Goal: Information Seeking & Learning: Check status

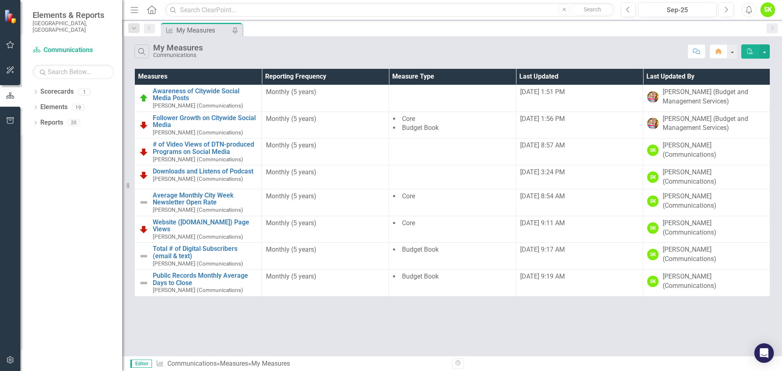
click at [133, 9] on icon "Menu" at bounding box center [134, 9] width 11 height 9
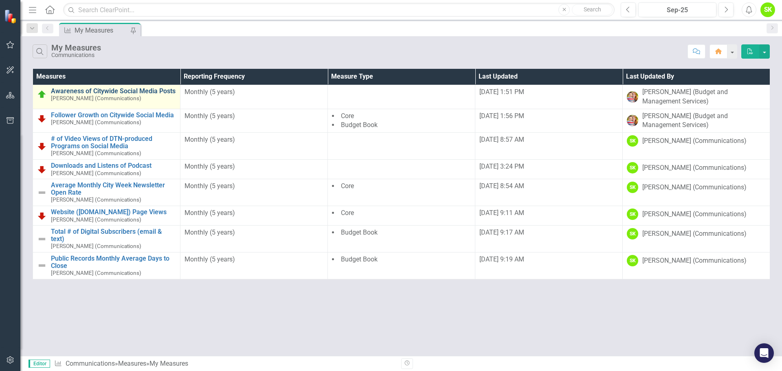
click at [112, 90] on link "Awareness of Citywide Social Media Posts" at bounding box center [113, 91] width 125 height 7
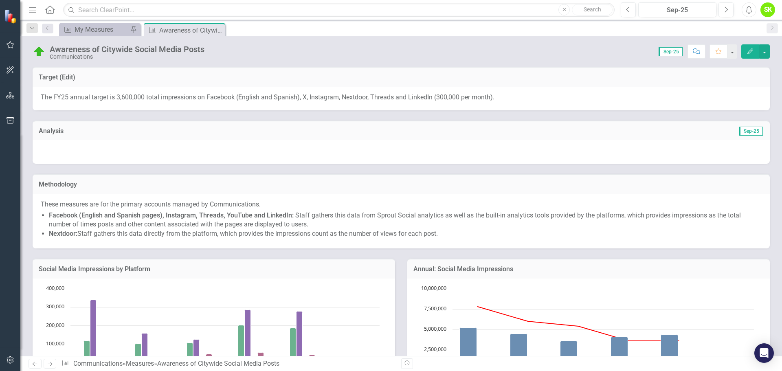
click at [123, 50] on div "Awareness of Citywide Social Media Posts" at bounding box center [127, 49] width 155 height 9
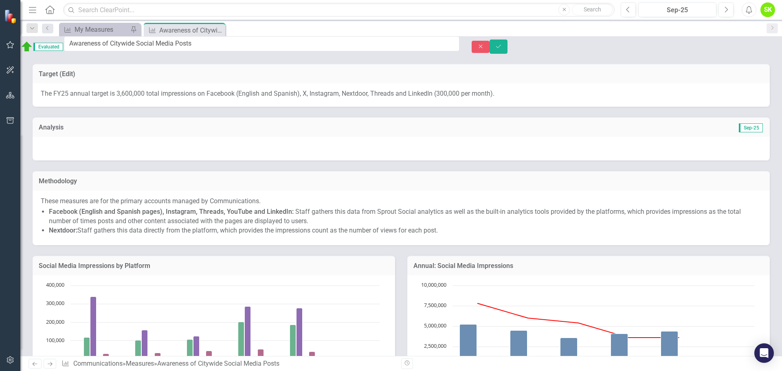
click at [123, 50] on input "Awareness of Citywide Social Media Posts" at bounding box center [262, 43] width 396 height 15
click at [141, 48] on input "Awareness of Citywide Social Media Posts" at bounding box center [262, 43] width 396 height 15
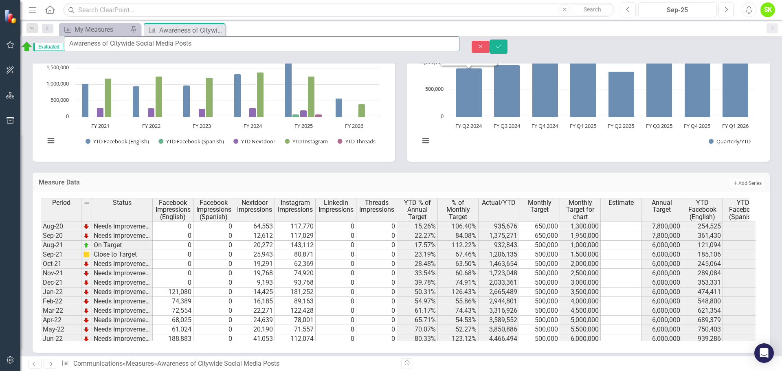
scroll to position [425, 0]
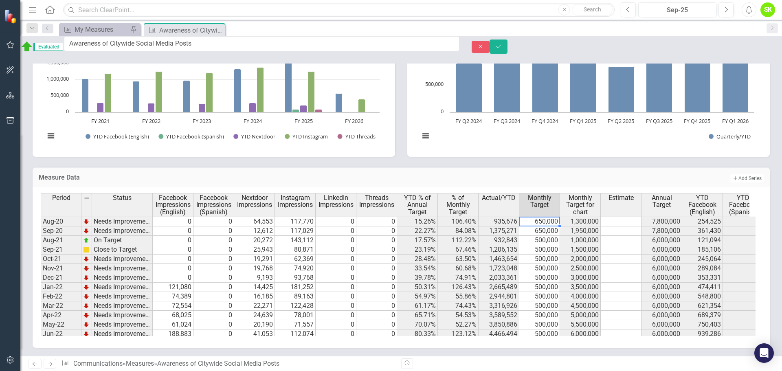
click at [545, 221] on td "650,000" at bounding box center [540, 222] width 41 height 10
click at [544, 239] on td "500,000" at bounding box center [540, 240] width 41 height 9
click at [548, 322] on td "500,000" at bounding box center [540, 324] width 41 height 9
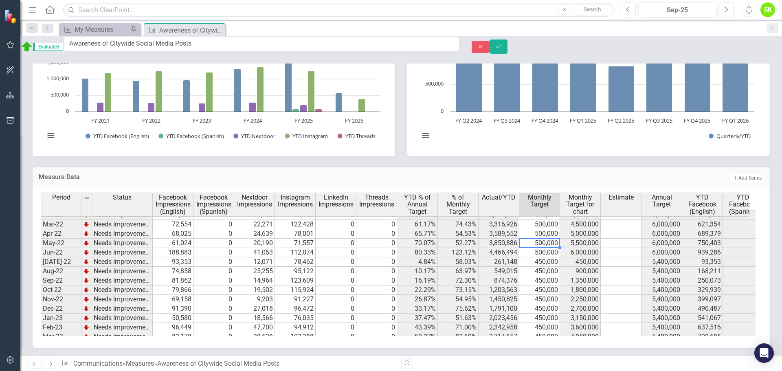
click at [549, 284] on td "450,000" at bounding box center [540, 280] width 41 height 9
click at [548, 317] on td "450,000" at bounding box center [540, 318] width 41 height 9
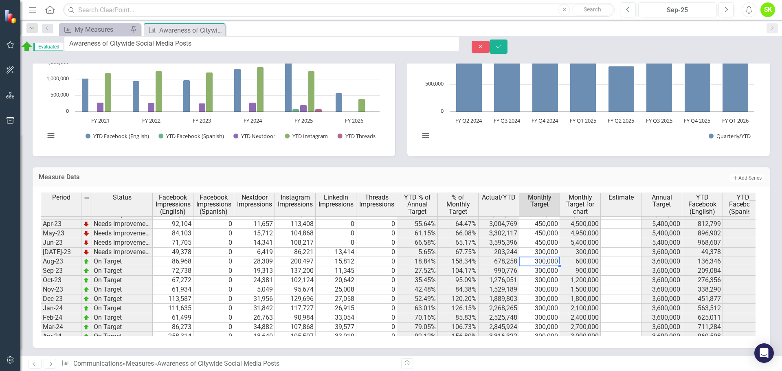
click at [547, 258] on td "300,000" at bounding box center [540, 261] width 41 height 9
click at [547, 326] on td "300,000" at bounding box center [540, 327] width 41 height 9
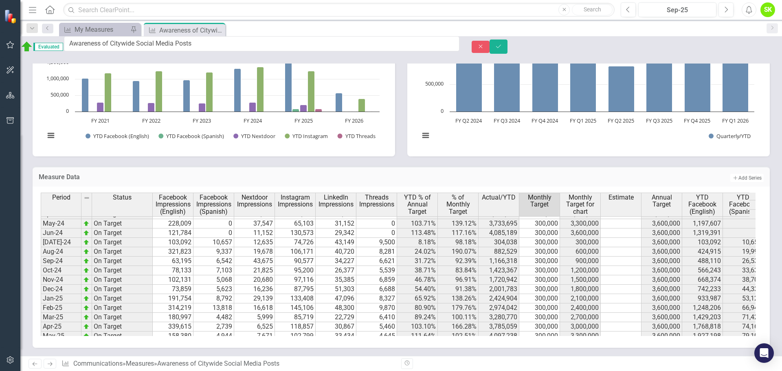
click at [549, 286] on td "300,000" at bounding box center [540, 289] width 41 height 9
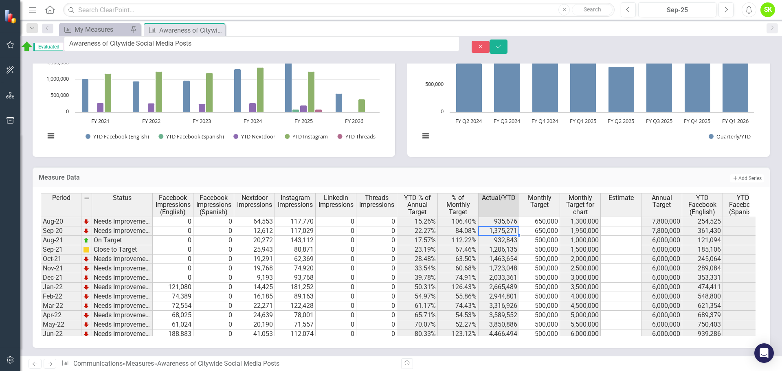
click at [505, 231] on td "1,375,271" at bounding box center [499, 231] width 41 height 9
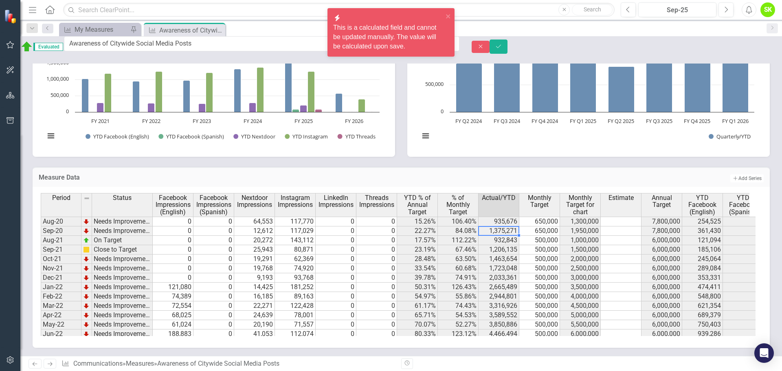
click at [540, 230] on td "650,000" at bounding box center [540, 231] width 41 height 9
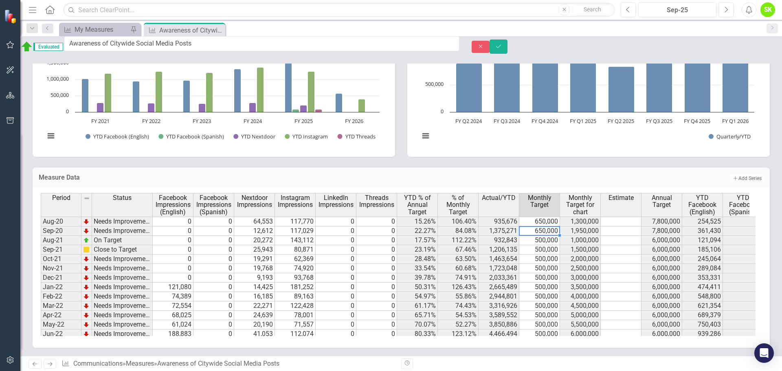
click at [544, 295] on td "500,000" at bounding box center [540, 296] width 41 height 9
click at [62, 323] on td "May-22" at bounding box center [61, 324] width 41 height 9
click at [546, 221] on td "650,000" at bounding box center [540, 222] width 41 height 10
click at [195, 318] on td "0" at bounding box center [214, 315] width 41 height 9
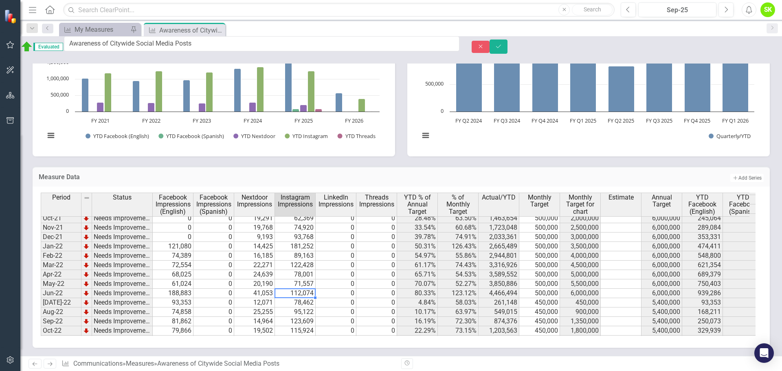
drag, startPoint x: 281, startPoint y: 292, endPoint x: 319, endPoint y: 299, distance: 38.9
click at [291, 295] on td "112,074" at bounding box center [295, 293] width 41 height 9
click at [534, 294] on td "500,000" at bounding box center [540, 293] width 41 height 9
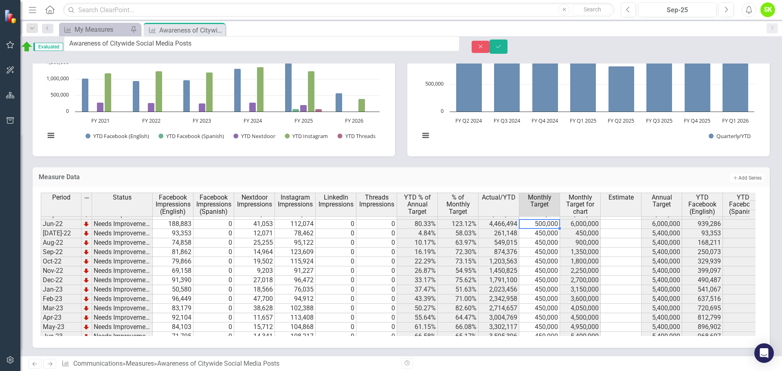
scroll to position [122, 0]
click at [219, 29] on icon "Close" at bounding box center [218, 30] width 8 height 7
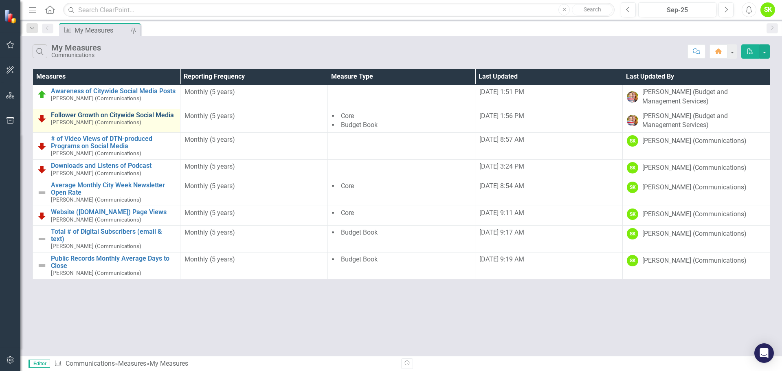
click at [134, 114] on link "Follower Growth on Citywide Social Media" at bounding box center [113, 115] width 125 height 7
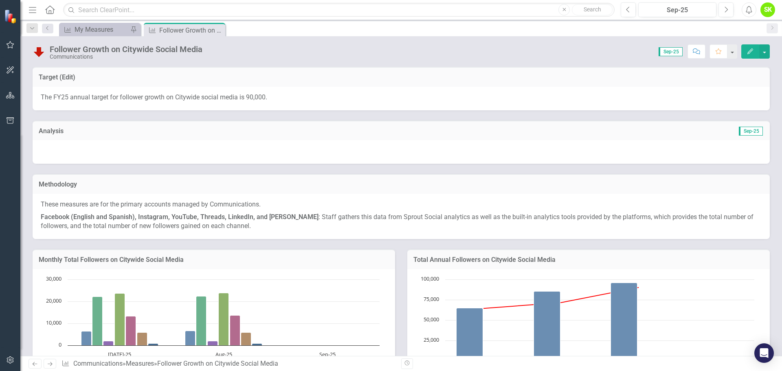
click at [139, 51] on div "Follower Growth on Citywide Social Media" at bounding box center [126, 49] width 153 height 9
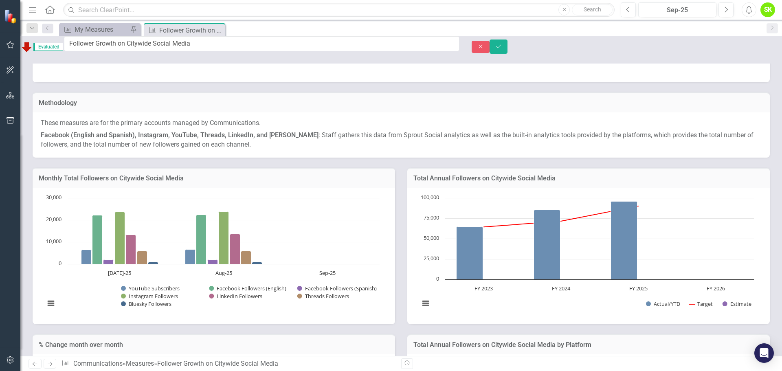
scroll to position [82, 0]
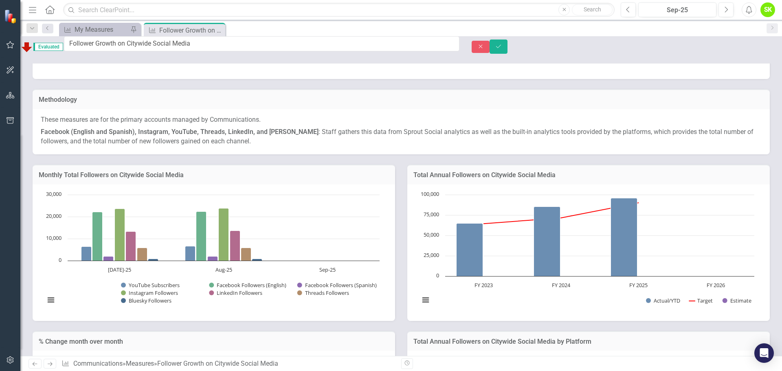
click at [225, 144] on p "Facebook (English and Spanish), Instagram, YouTube, Threads, LinkedIn, and Blue…" at bounding box center [401, 136] width 721 height 20
click at [218, 146] on p "Facebook (English and Spanish), Instagram, YouTube, Threads, LinkedIn, and Blue…" at bounding box center [401, 136] width 721 height 20
click at [229, 144] on p "Facebook (English and Spanish), Instagram, YouTube, Threads, LinkedIn, and Blue…" at bounding box center [401, 136] width 721 height 20
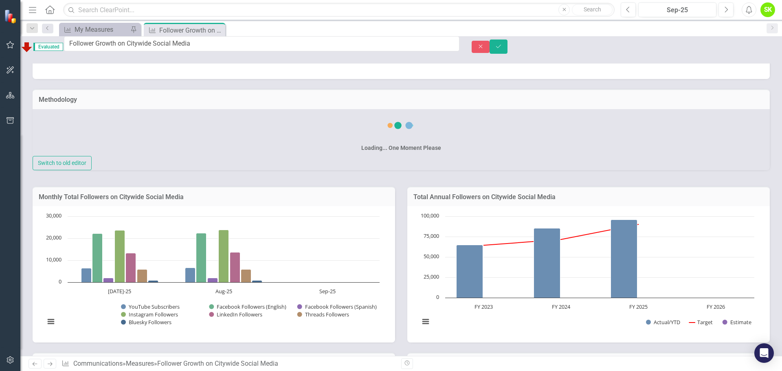
click at [229, 144] on div "Loading... One Moment Please" at bounding box center [402, 132] width 738 height 47
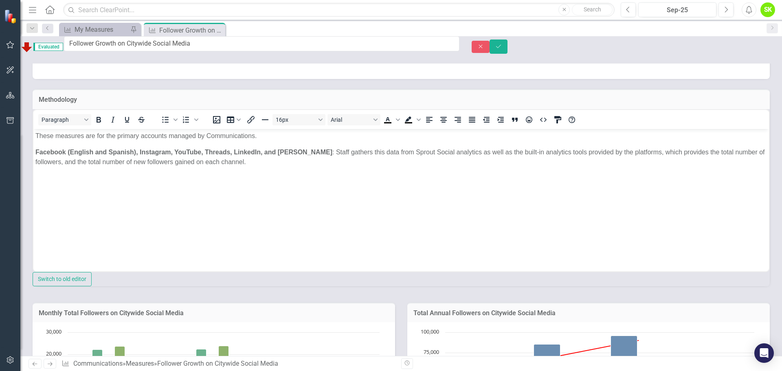
scroll to position [0, 0]
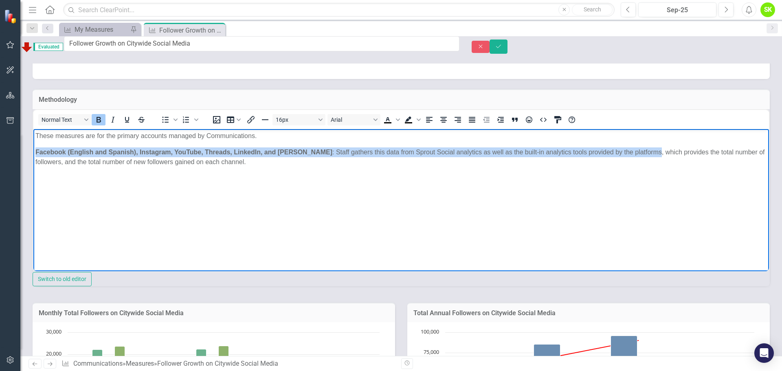
drag, startPoint x: 35, startPoint y: 150, endPoint x: 632, endPoint y: 152, distance: 597.4
click at [632, 152] on body "These measures are for the primary accounts managed by Communications. Facebook…" at bounding box center [401, 190] width 736 height 122
copy p "Facebook (English and Spanish), Instagram, YouTube, Threads, LinkedIn, and Blue…"
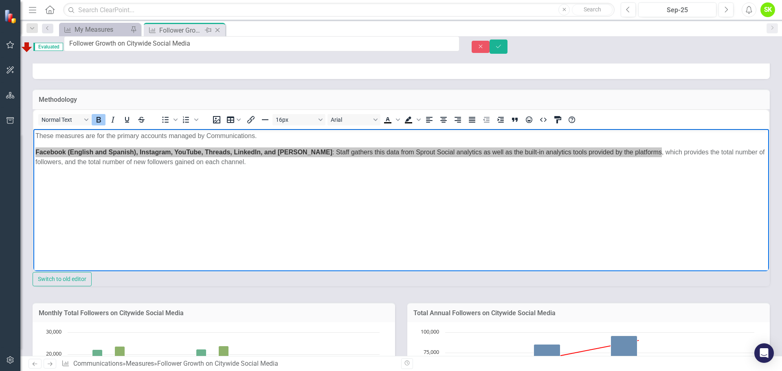
click at [168, 29] on div "Follower Growth on Citywide Social Media" at bounding box center [181, 30] width 44 height 10
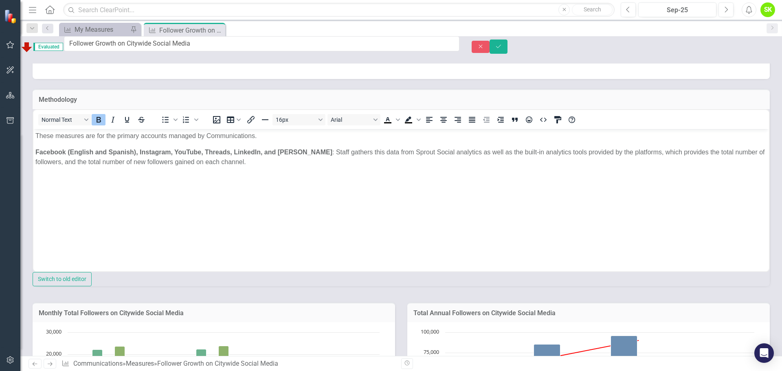
click at [189, 195] on body "These measures are for the primary accounts managed by Communications. Facebook…" at bounding box center [401, 190] width 736 height 122
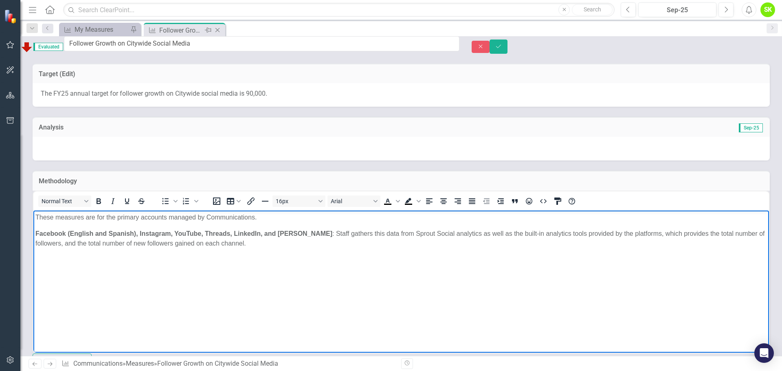
click at [217, 30] on icon at bounding box center [218, 30] width 4 height 4
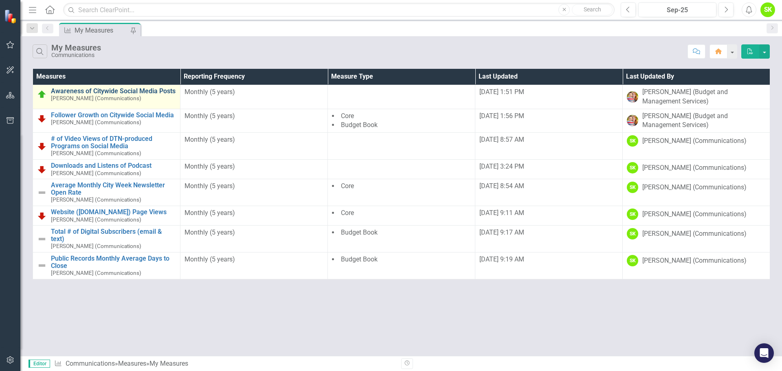
click at [119, 90] on link "Awareness of Citywide Social Media Posts" at bounding box center [113, 91] width 125 height 7
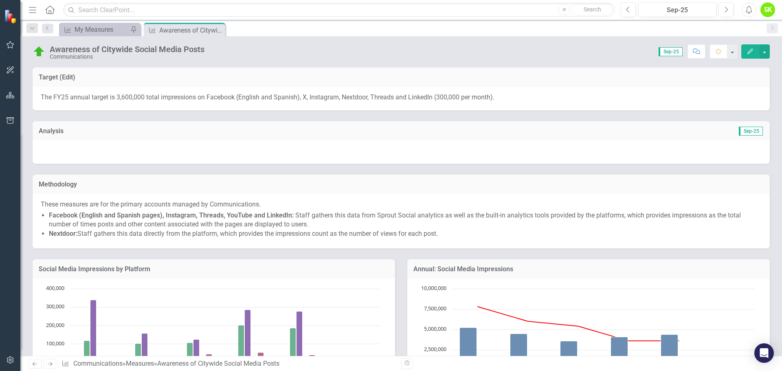
click at [90, 217] on strong "Facebook (English and Spanish pages), Instagram, Threads, YouTube and LinkedIn:" at bounding box center [171, 215] width 245 height 8
click at [54, 213] on strong "Facebook (English and Spanish pages), Instagram, Threads, YouTube and LinkedIn:" at bounding box center [171, 215] width 245 height 8
click at [55, 214] on strong "Facebook (English and Spanish pages), Instagram, Threads, YouTube and LinkedIn:" at bounding box center [171, 215] width 245 height 8
click at [56, 215] on strong "Facebook (English and Spanish pages), Instagram, Threads, YouTube and LinkedIn:" at bounding box center [171, 215] width 245 height 8
click at [108, 219] on li "Facebook (English and Spanish pages), Instagram, Threads, YouTube and LinkedIn:…" at bounding box center [405, 220] width 713 height 19
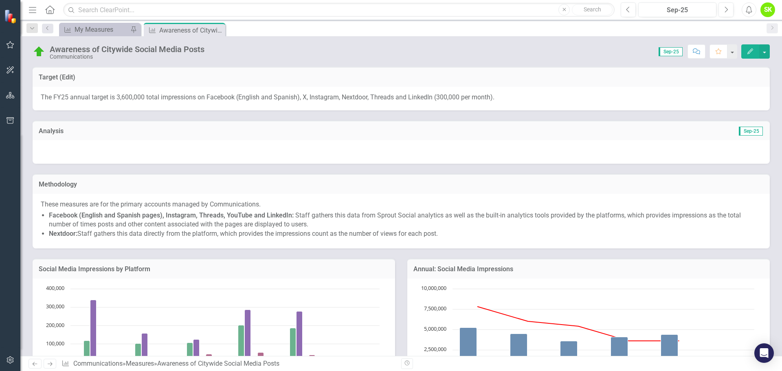
click at [108, 219] on li "Facebook (English and Spanish pages), Instagram, Threads, YouTube and LinkedIn:…" at bounding box center [405, 220] width 713 height 19
click at [146, 224] on li "Facebook (English and Spanish pages), Instagram, Threads, YouTube and LinkedIn:…" at bounding box center [405, 220] width 713 height 19
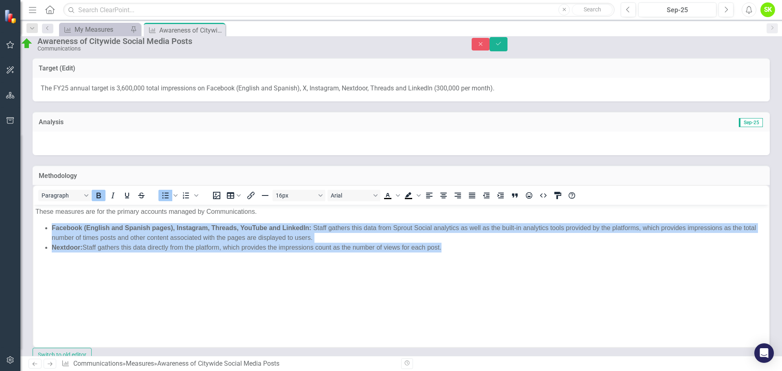
drag, startPoint x: 445, startPoint y: 244, endPoint x: 47, endPoint y: 227, distance: 398.9
click at [47, 227] on ul "Facebook (English and Spanish pages), Instagram, Threads, YouTube and LinkedIn:…" at bounding box center [401, 237] width 732 height 29
copy ul "Facebook (English and Spanish pages), Instagram, Threads, YouTube and LinkedIn:…"
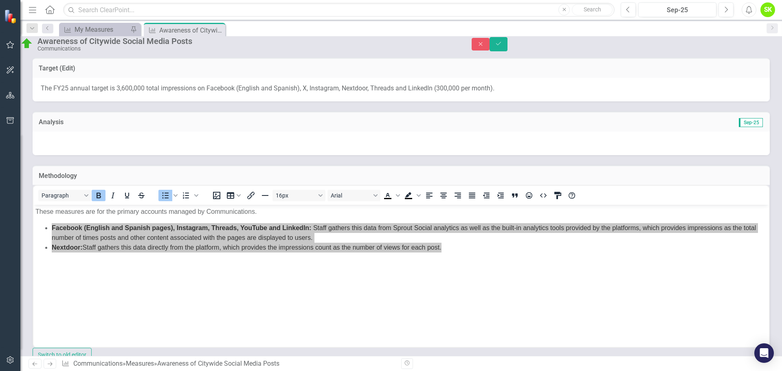
click at [128, 92] on span "The FY25 annual target is 3,600,000 total impressions on Facebook (English and …" at bounding box center [268, 88] width 454 height 8
click at [218, 29] on icon "Close" at bounding box center [218, 30] width 8 height 7
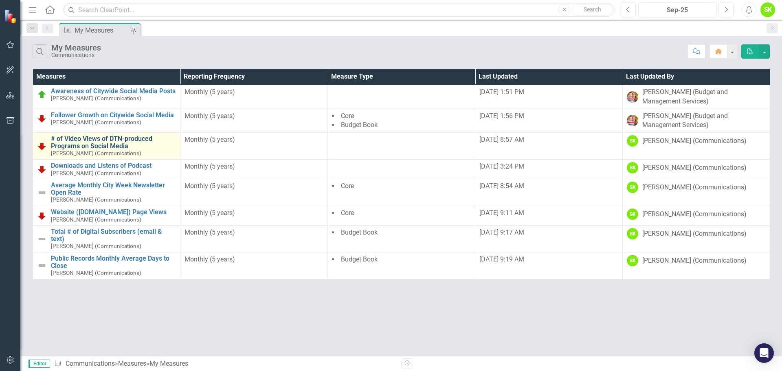
click at [95, 139] on link "# of Video Views of DTN-produced Programs on Social Media" at bounding box center [113, 142] width 125 height 14
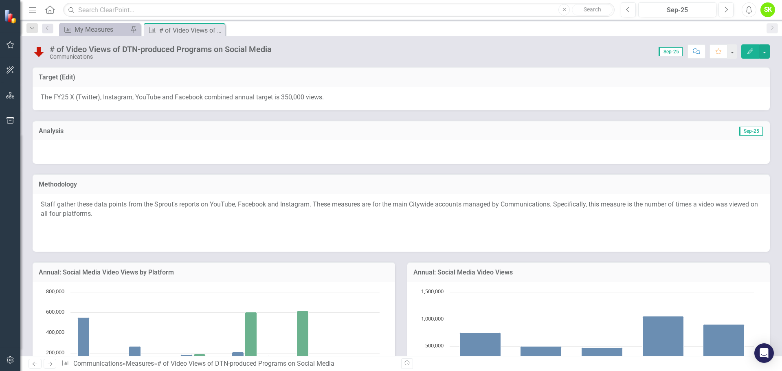
click at [193, 206] on p "Staff gather these data points from the Sprout's reports on YouTube, Facebook a…" at bounding box center [401, 210] width 721 height 20
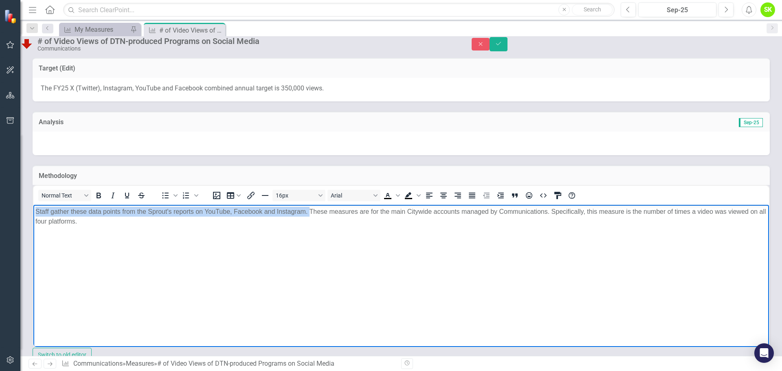
drag, startPoint x: 309, startPoint y: 209, endPoint x: 33, endPoint y: 206, distance: 275.5
click at [33, 206] on body "Staff gather these data points from the Sprout's reports on YouTube, Facebook a…" at bounding box center [401, 266] width 736 height 122
copy p "Staff gather these data points from the Sprout's reports on YouTube, Facebook a…"
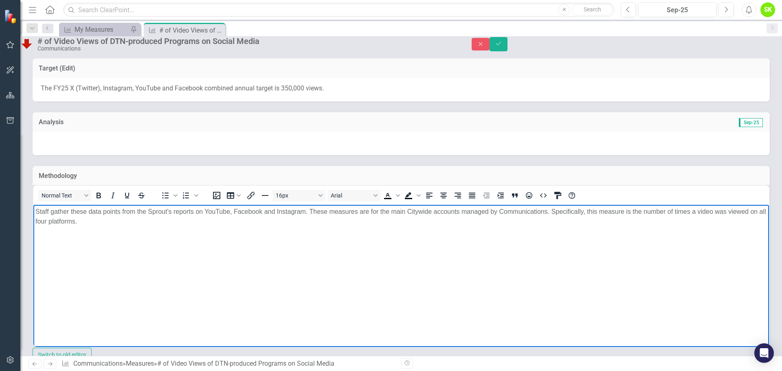
click at [230, 235] on p "Rich Text Area. Press ALT-0 for help." at bounding box center [401, 238] width 732 height 10
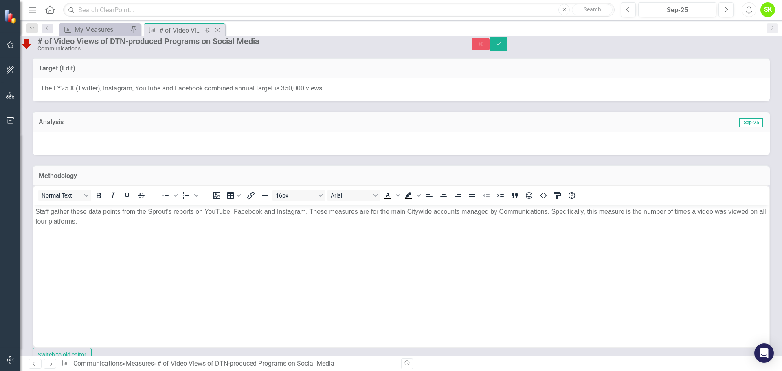
click at [219, 28] on icon "Close" at bounding box center [218, 30] width 8 height 7
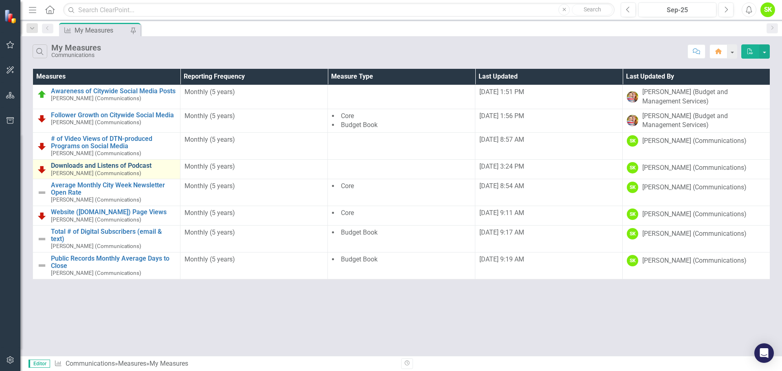
click at [76, 167] on link "Downloads and Listens of Podcast" at bounding box center [113, 165] width 125 height 7
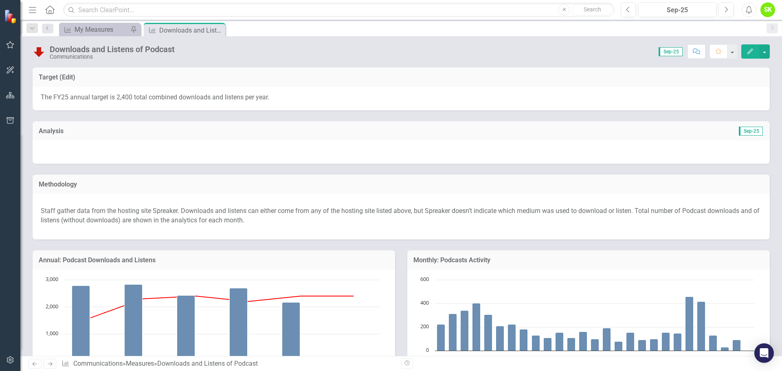
click at [111, 46] on div "Downloads and Listens of Podcast" at bounding box center [112, 49] width 125 height 9
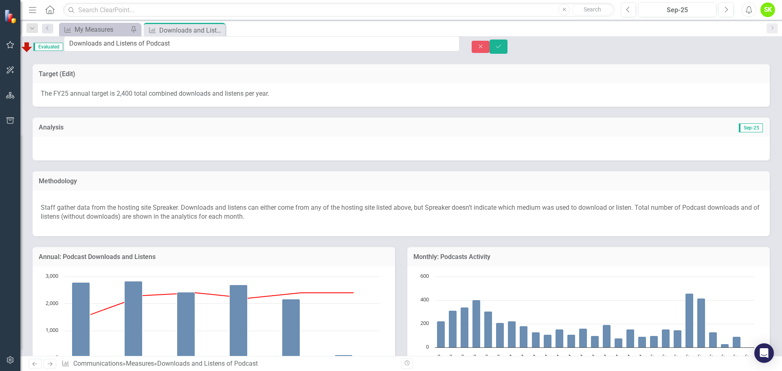
click at [111, 46] on input "Downloads and Listens of Podcast" at bounding box center [262, 43] width 396 height 15
drag, startPoint x: 152, startPoint y: 217, endPoint x: 130, endPoint y: 215, distance: 22.1
click at [152, 217] on p "Staff gather data from the hosting site Spreaker. Downloads and listens can eit…" at bounding box center [401, 213] width 721 height 22
click at [132, 209] on p "Staff gather data from the hosting site Spreaker. Downloads and listens can eit…" at bounding box center [401, 213] width 721 height 22
click at [134, 209] on p "Staff gather data from the hosting site Spreaker. Downloads and listens can eit…" at bounding box center [401, 213] width 721 height 22
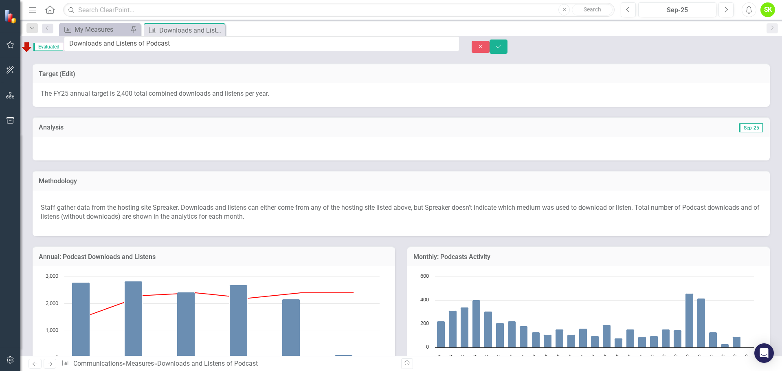
click at [178, 215] on p "Staff gather data from the hosting site Spreaker. Downloads and listens can eit…" at bounding box center [401, 213] width 721 height 22
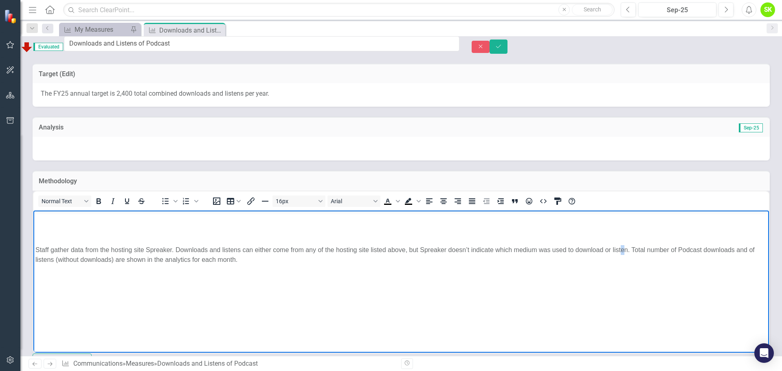
click at [623, 253] on p "Staff gather data from the hosting site Spreaker. Downloads and listens can eit…" at bounding box center [401, 255] width 732 height 20
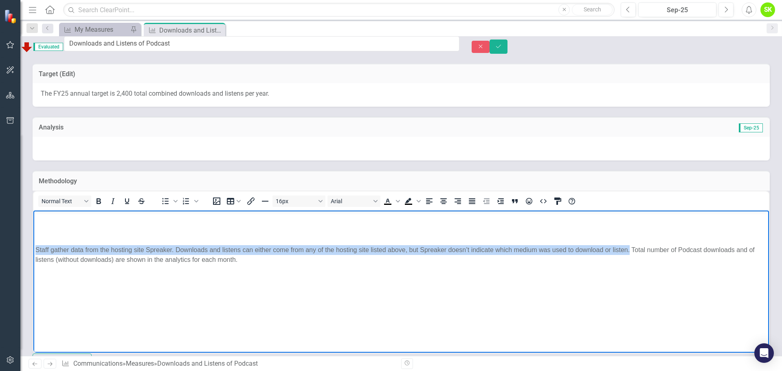
drag, startPoint x: 630, startPoint y: 249, endPoint x: 40, endPoint y: 251, distance: 590.9
click at [33, 251] on body "Staff gather data from the hosting site Spreaker. Downloads and listens can eit…" at bounding box center [401, 271] width 736 height 122
copy p "Staff gather data from the hosting site Spreaker. Downloads and listens can eit…"
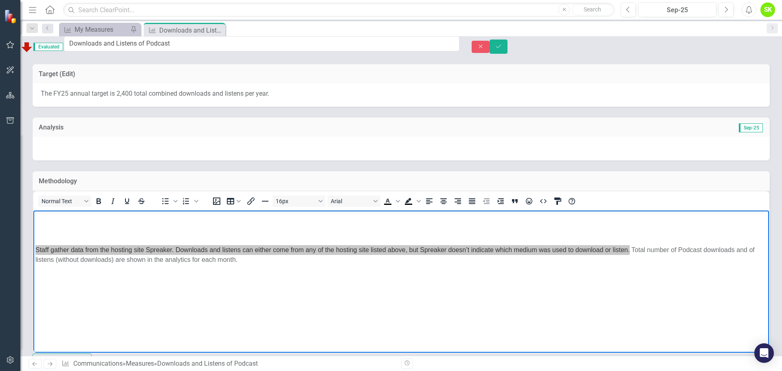
click at [0, 0] on icon "Close" at bounding box center [0, 0] width 0 height 0
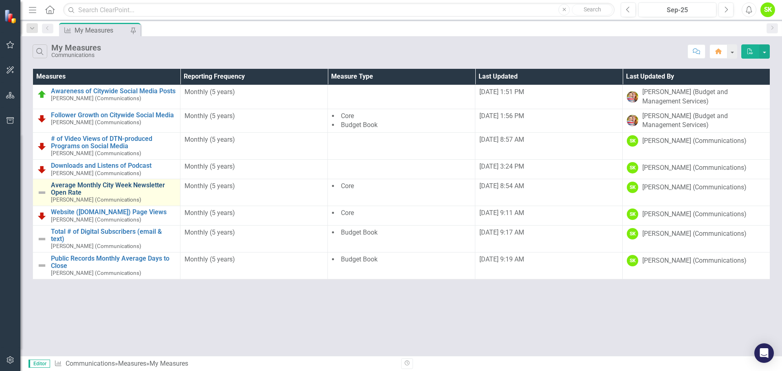
click at [71, 186] on link "Average Monthly City Week Newsletter Open Rate" at bounding box center [113, 189] width 125 height 14
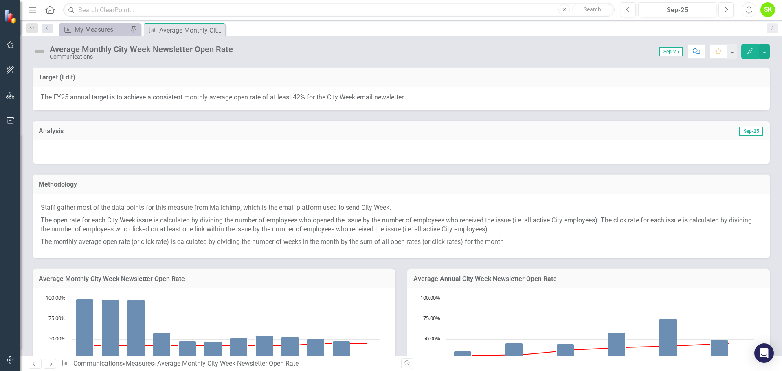
click at [169, 48] on div "Average Monthly City Week Newsletter Open Rate" at bounding box center [141, 49] width 183 height 9
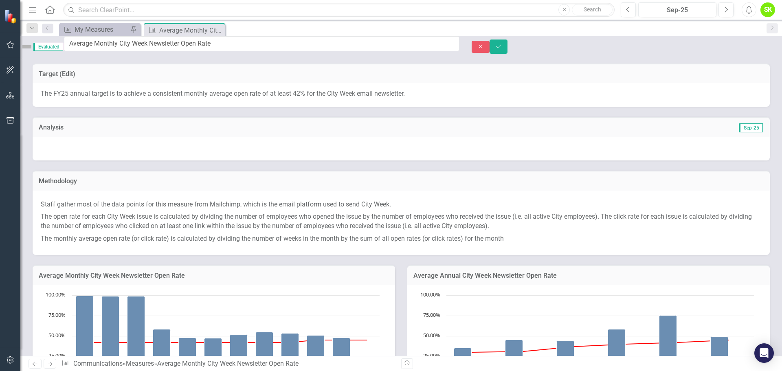
click at [169, 48] on input "Average Monthly City Week Newsletter Open Rate" at bounding box center [262, 43] width 396 height 15
click at [224, 220] on p "The open rate for each City Week issue is calculated by dividing the number of …" at bounding box center [401, 222] width 721 height 22
click at [242, 209] on p "Staff gather most of the data points for this measure from Mailchimp, which is …" at bounding box center [401, 204] width 721 height 13
click at [238, 214] on p "The open rate for each City Week issue is calculated by dividing the number of …" at bounding box center [401, 222] width 721 height 22
click at [253, 208] on p "Staff gather most of the data points for this measure from Mailchimp, which is …" at bounding box center [401, 204] width 721 height 13
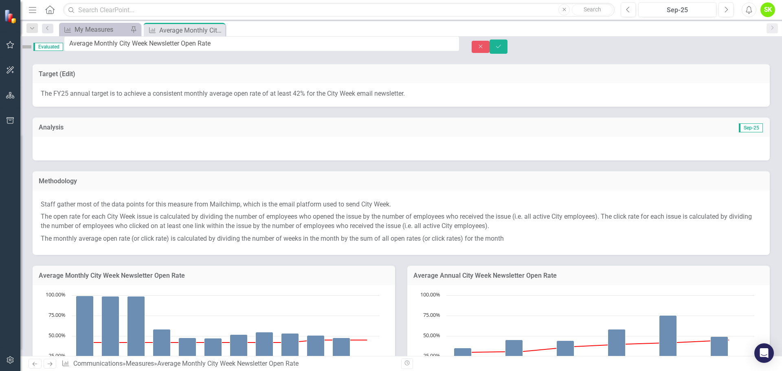
click at [273, 209] on p "Staff gather most of the data points for this measure from Mailchimp, which is …" at bounding box center [401, 204] width 721 height 13
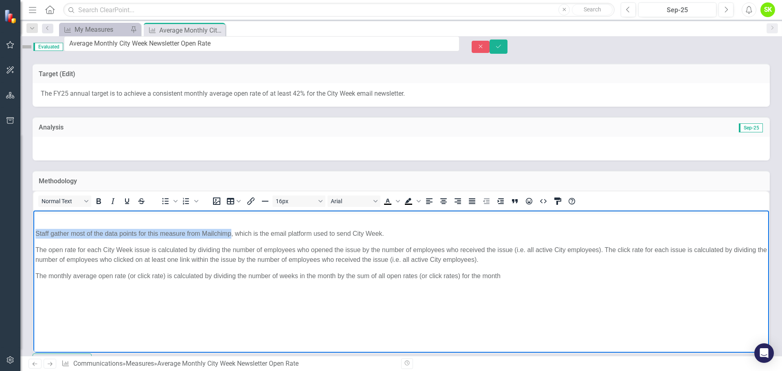
drag, startPoint x: 230, startPoint y: 233, endPoint x: 73, endPoint y: 450, distance: 267.9
click at [33, 227] on html "Staff gather most of the data points for this measure from Mailchimp, which is …" at bounding box center [401, 271] width 736 height 122
copy p "Staff gather most of the data points for this measure from Mailchimp"
click at [195, 264] on body "Staff gather most of the data points for this measure from Mailchimp, which is …" at bounding box center [401, 271] width 736 height 122
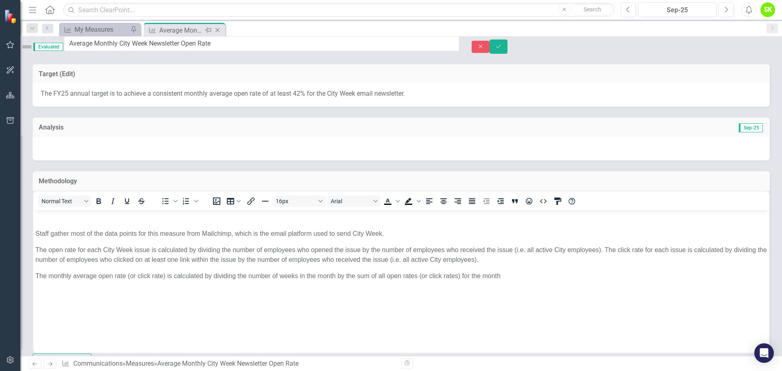
click at [218, 28] on icon "Close" at bounding box center [218, 30] width 8 height 7
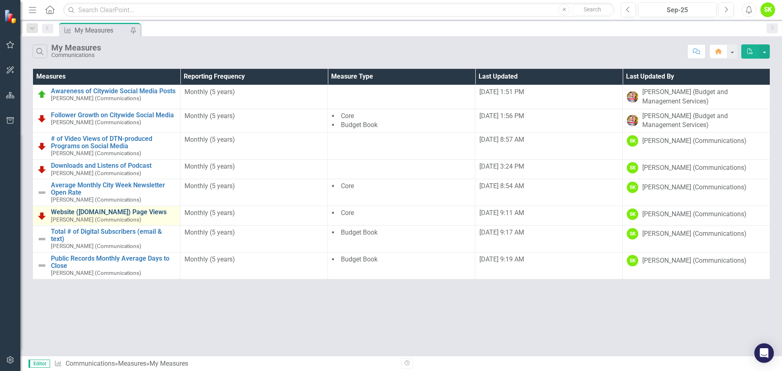
click at [75, 211] on link "Website ([DOMAIN_NAME]) Page Views" at bounding box center [113, 212] width 125 height 7
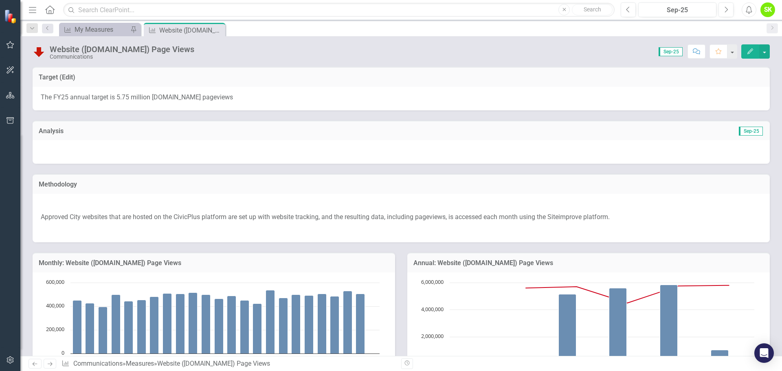
click at [126, 46] on div "Website ([DOMAIN_NAME]) Page Views" at bounding box center [122, 49] width 145 height 9
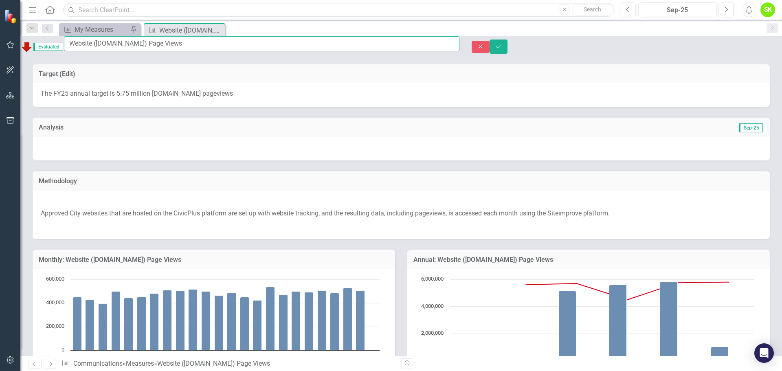
click at [126, 46] on input "Website ([DOMAIN_NAME]) Page Views" at bounding box center [262, 43] width 396 height 15
click at [145, 220] on p "Approved City websites that are hosted on the CivicPlus platform are set up wit…" at bounding box center [401, 213] width 721 height 13
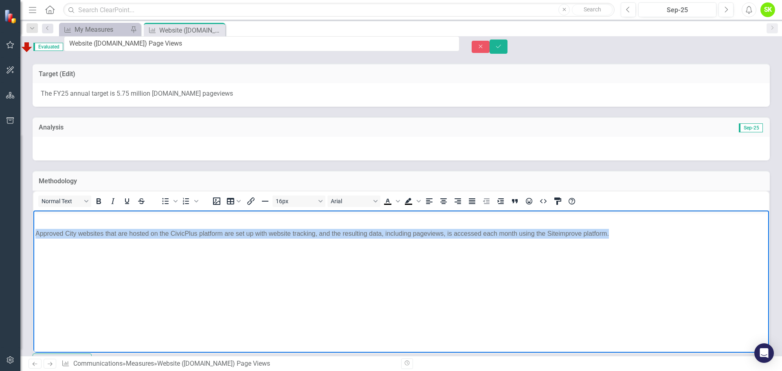
drag, startPoint x: 610, startPoint y: 231, endPoint x: 32, endPoint y: 227, distance: 577.5
click at [33, 227] on html "Approved City websites that are hosted on the CivicPlus platform are set up wit…" at bounding box center [401, 271] width 736 height 122
copy p "Approved City websites that are hosted on the CivicPlus platform are set up wit…"
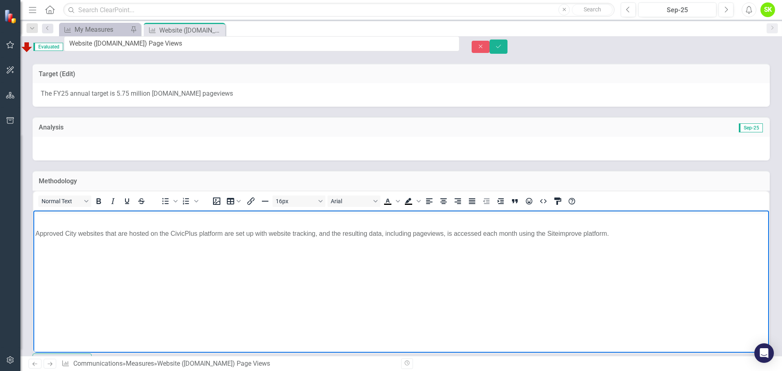
click at [43, 245] on p "Rich Text Area. Press ALT-0 for help." at bounding box center [401, 250] width 732 height 10
click at [36, 232] on p "Approved City websites that are hosted on the CivicPlus platform are set up wit…" at bounding box center [401, 234] width 732 height 10
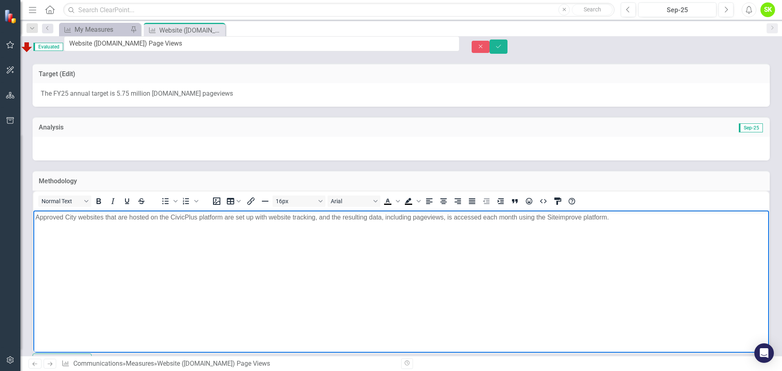
click at [0, 0] on icon "Close" at bounding box center [0, 0] width 0 height 0
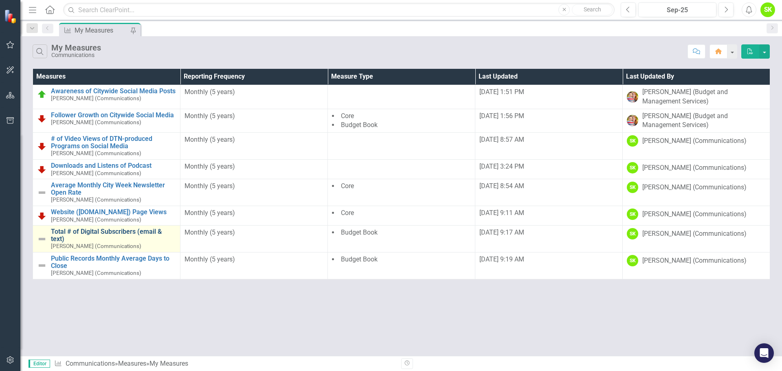
click at [73, 232] on link "Total # of Digital Subscribers (email & text)" at bounding box center [113, 235] width 125 height 14
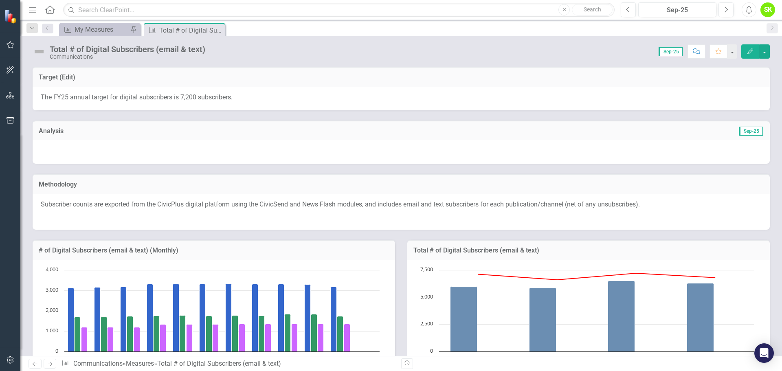
click at [150, 48] on div "Total # of Digital Subscribers (email & text)" at bounding box center [128, 49] width 156 height 9
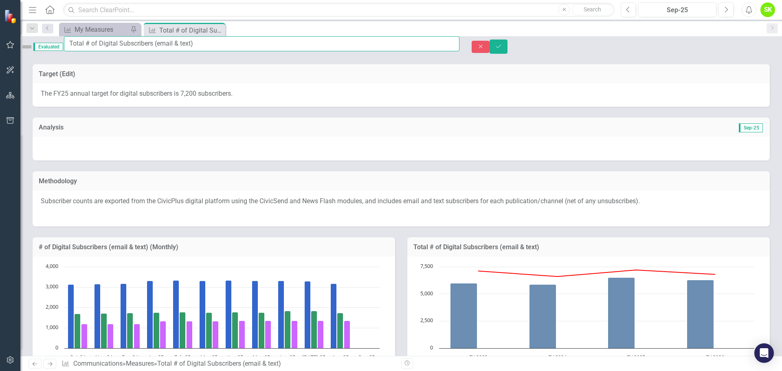
click at [150, 48] on input "Total # of Digital Subscribers (email & text)" at bounding box center [262, 43] width 396 height 15
paste input "Website ([DOMAIN_NAME]) Page Views"
type input "Website ([DOMAIN_NAME]) Page Views"
click at [485, 49] on icon "Close" at bounding box center [480, 47] width 7 height 6
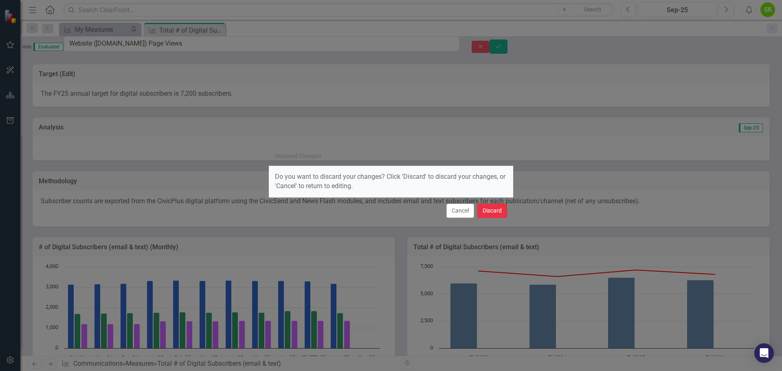
click at [488, 209] on button "Discard" at bounding box center [493, 211] width 30 height 14
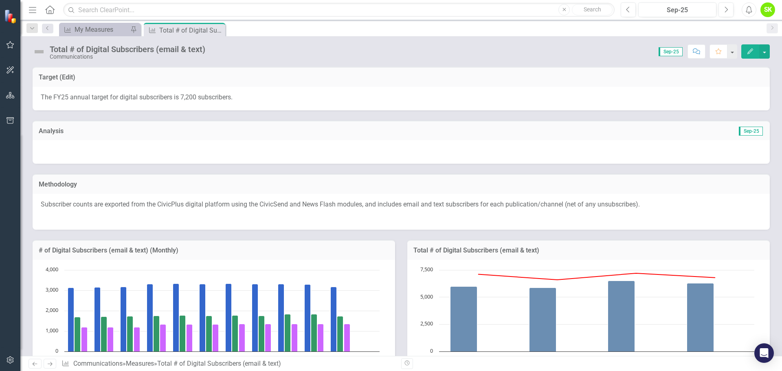
click at [145, 48] on div "Total # of Digital Subscribers (email & text)" at bounding box center [128, 49] width 156 height 9
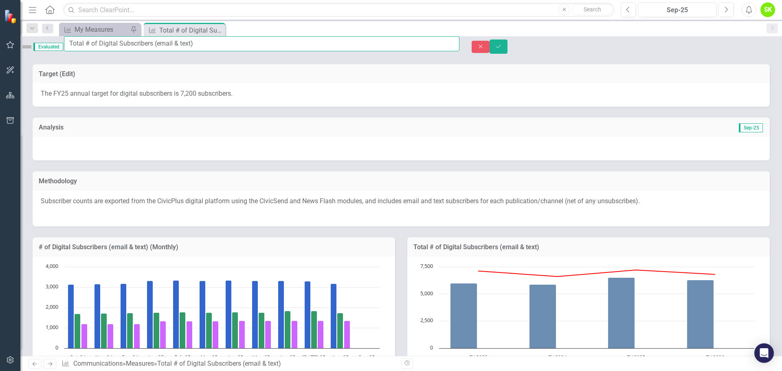
click at [145, 48] on input "Total # of Digital Subscribers (email & text)" at bounding box center [262, 43] width 396 height 15
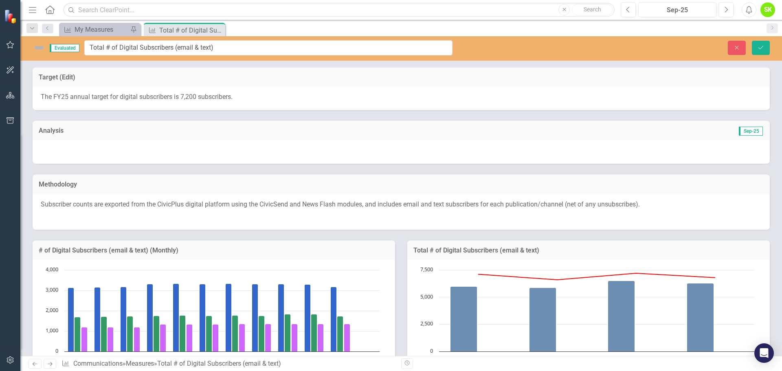
click at [104, 203] on p "Subscriber counts are exported from the CivicPlus digital platform using the Ci…" at bounding box center [401, 205] width 721 height 11
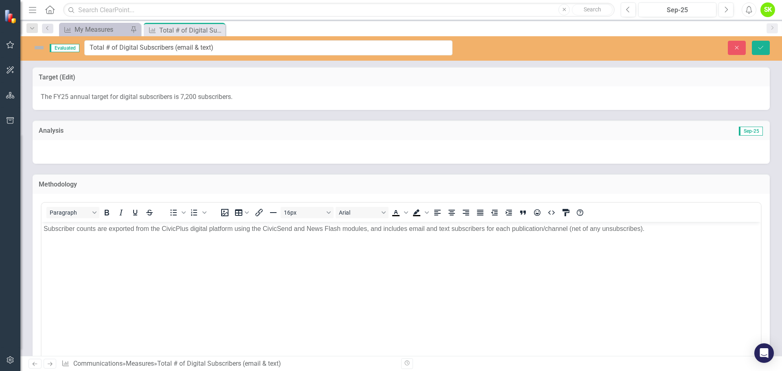
click at [117, 232] on p "Subscriber counts are exported from the CivicPlus digital platform using the Ci…" at bounding box center [402, 229] width 716 height 10
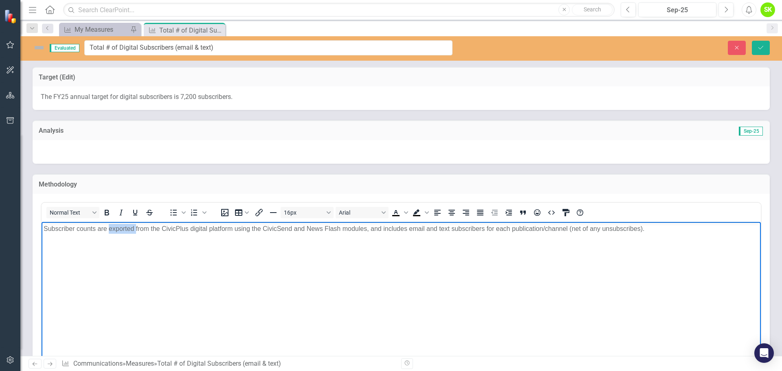
click at [117, 232] on p "Subscriber counts are exported from the CivicPlus digital platform using the Ci…" at bounding box center [402, 229] width 716 height 10
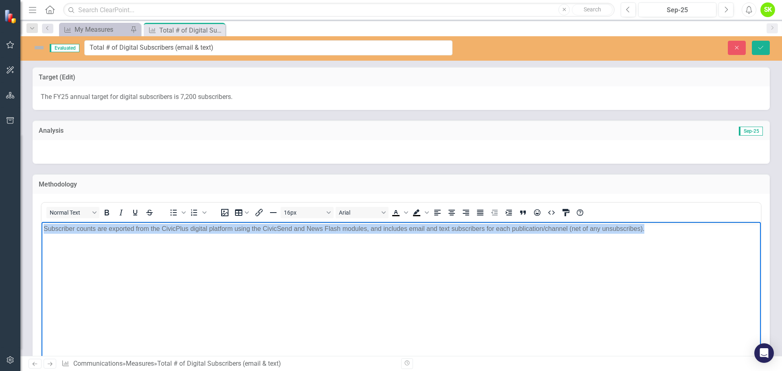
click at [117, 232] on p "Subscriber counts are exported from the CivicPlus digital platform using the Ci…" at bounding box center [402, 229] width 716 height 10
copy p "Subscriber counts are exported from the CivicPlus digital platform using the Ci…"
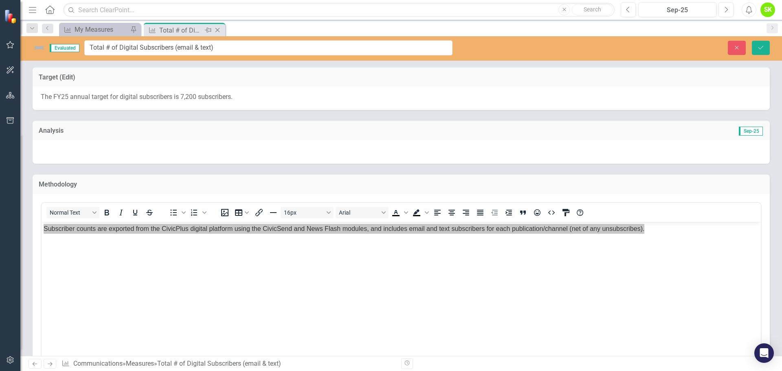
click at [218, 29] on icon "Close" at bounding box center [218, 30] width 8 height 7
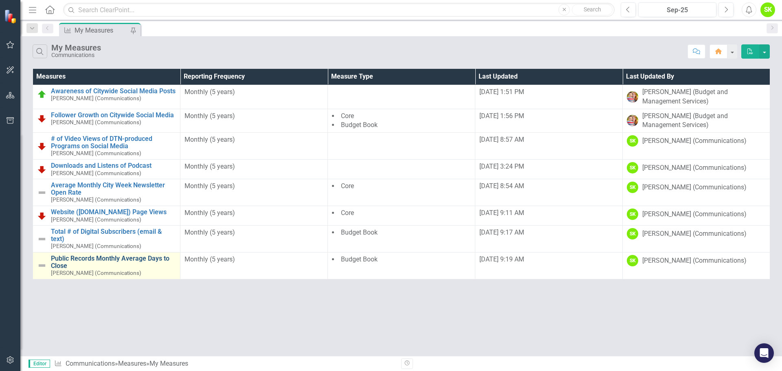
click at [66, 260] on link "Public Records Monthly Average Days to Close" at bounding box center [113, 262] width 125 height 14
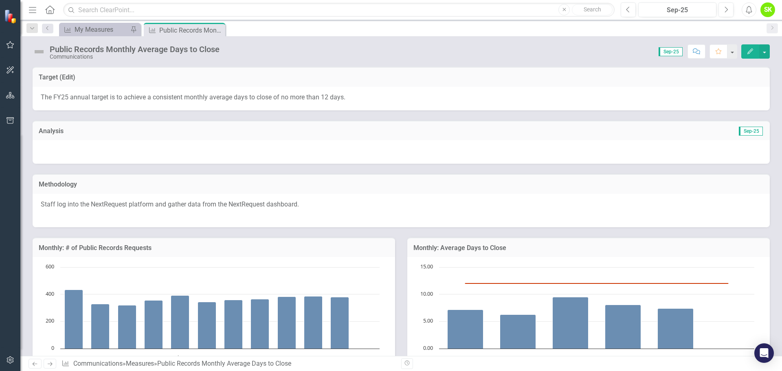
click at [118, 47] on div "Public Records Monthly Average Days to Close" at bounding box center [135, 49] width 170 height 9
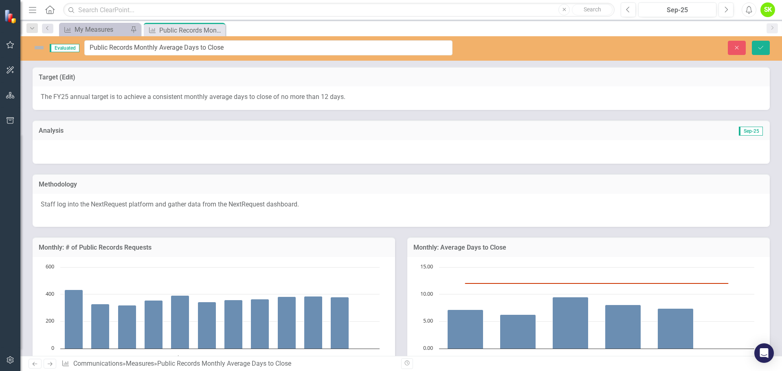
click at [102, 204] on p "Staff log into the NextRequest platform and gather data from the NextRequest da…" at bounding box center [401, 205] width 721 height 11
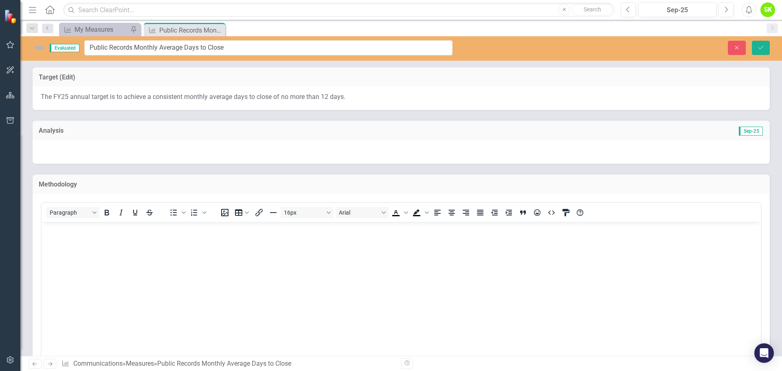
click at [102, 205] on div "Paragraph To open the popup, press Shift+Enter To open the popup, press Shift+E…" at bounding box center [402, 213] width 720 height 16
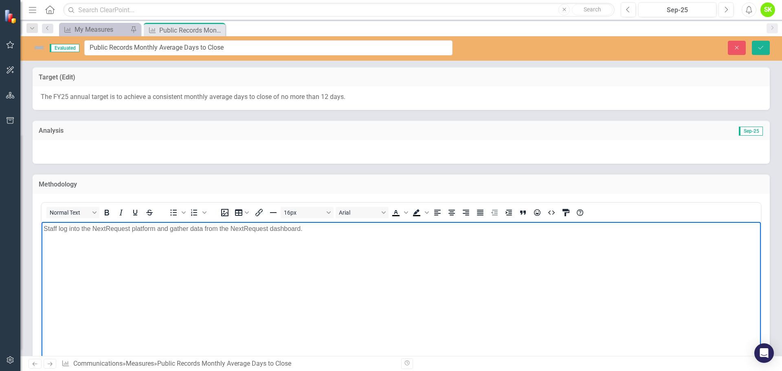
click at [112, 231] on p "Staff log into the NextRequest platform and gather data from the NextRequest da…" at bounding box center [402, 229] width 716 height 10
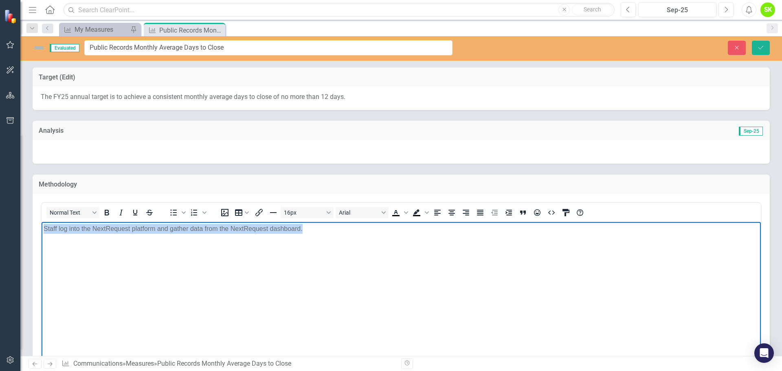
click at [112, 231] on p "Staff log into the NextRequest platform and gather data from the NextRequest da…" at bounding box center [402, 229] width 716 height 10
copy p "Staff log into the NextRequest platform and gather data from the NextRequest da…"
click at [0, 0] on icon "Close" at bounding box center [0, 0] width 0 height 0
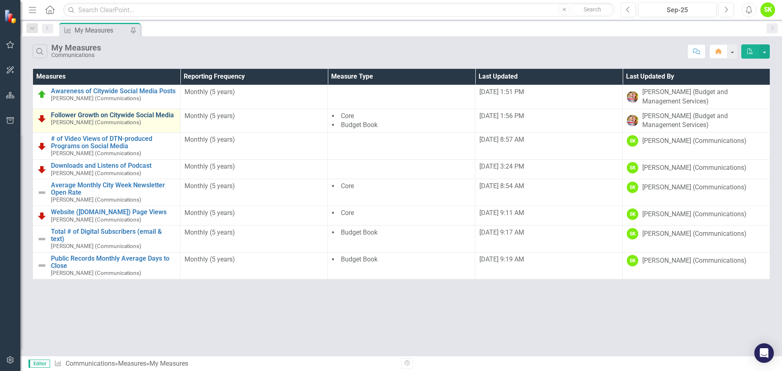
click at [96, 117] on link "Follower Growth on Citywide Social Media" at bounding box center [113, 115] width 125 height 7
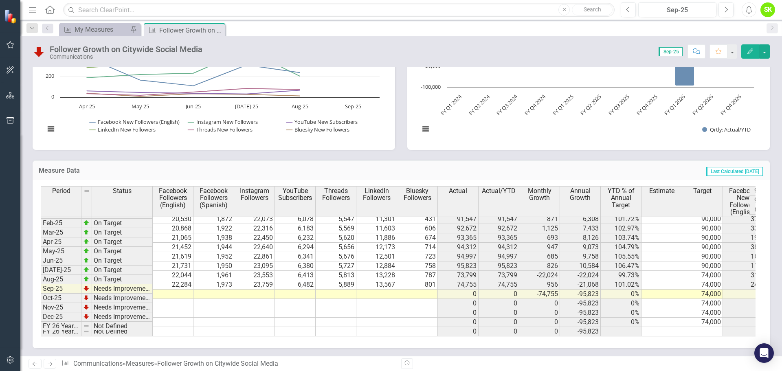
scroll to position [412, 0]
click at [710, 262] on td "90,000" at bounding box center [703, 266] width 41 height 9
click at [660, 262] on td at bounding box center [662, 266] width 41 height 9
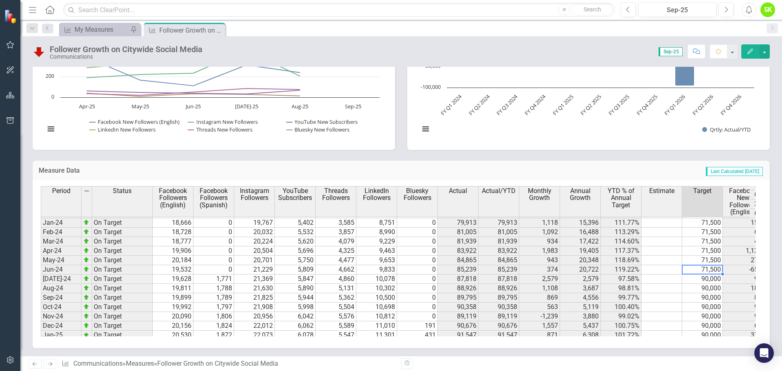
click at [713, 269] on td "71,500" at bounding box center [703, 269] width 41 height 9
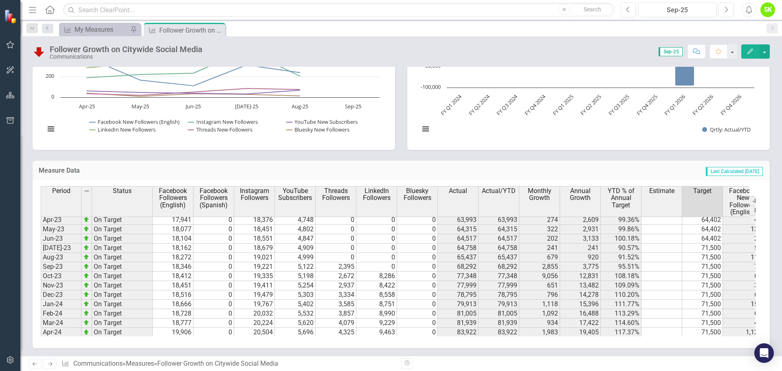
click at [714, 240] on td "64,402" at bounding box center [703, 238] width 41 height 9
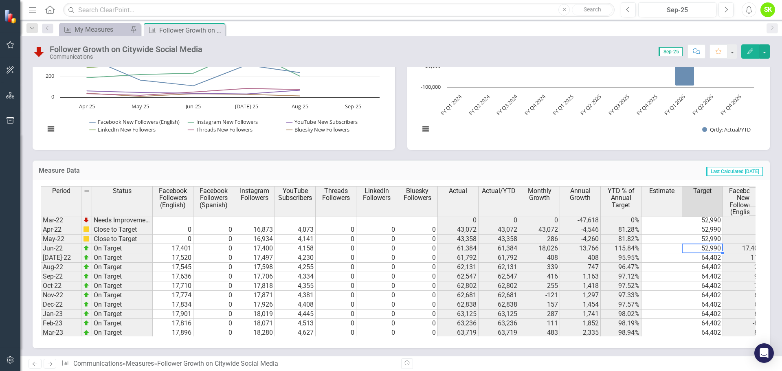
click at [710, 249] on td "52,990" at bounding box center [703, 248] width 41 height 9
click at [217, 29] on icon at bounding box center [218, 30] width 4 height 4
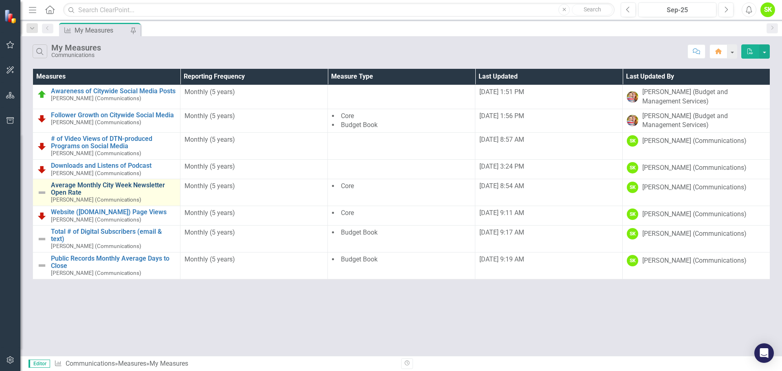
click at [120, 187] on link "Average Monthly City Week Newsletter Open Rate" at bounding box center [113, 189] width 125 height 14
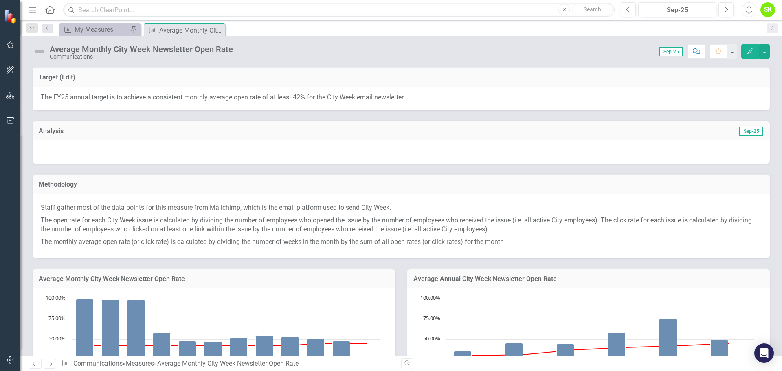
drag, startPoint x: 217, startPoint y: 29, endPoint x: 204, endPoint y: 31, distance: 13.3
click at [0, 0] on icon "Close" at bounding box center [0, 0] width 0 height 0
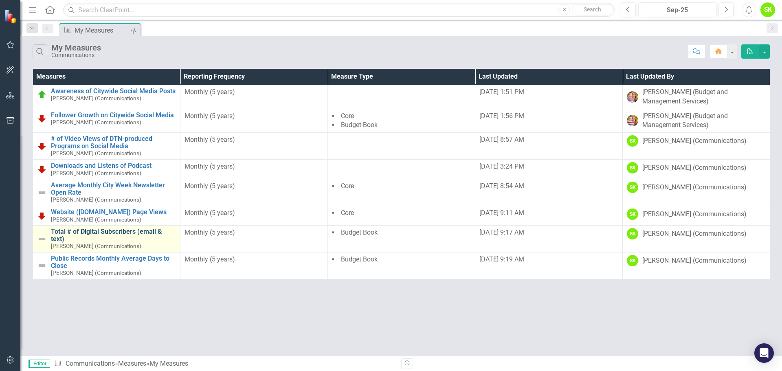
click at [84, 229] on link "Total # of Digital Subscribers (email & text)" at bounding box center [113, 235] width 125 height 14
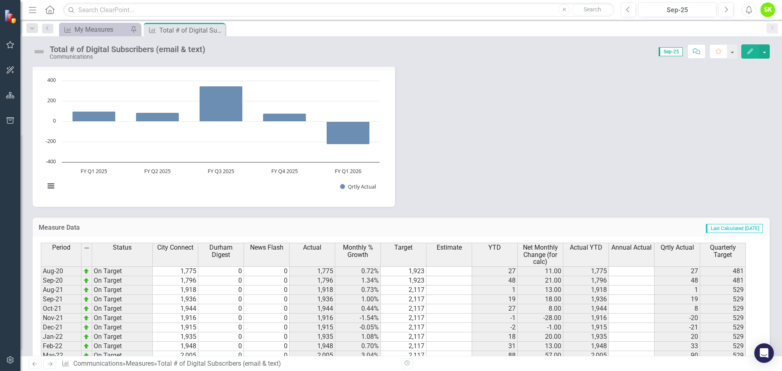
scroll to position [400, 0]
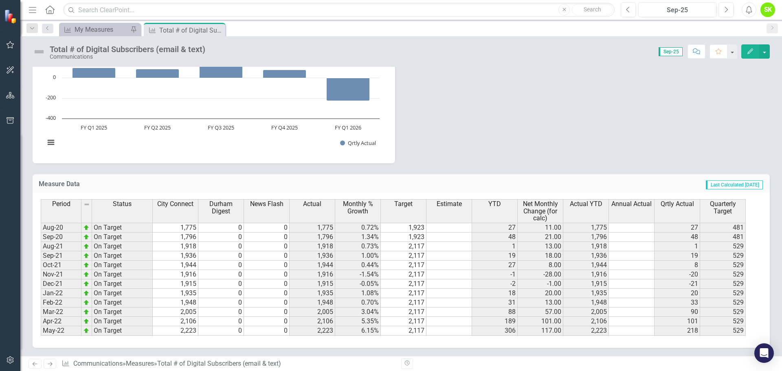
click at [420, 256] on td "2,117" at bounding box center [404, 255] width 46 height 9
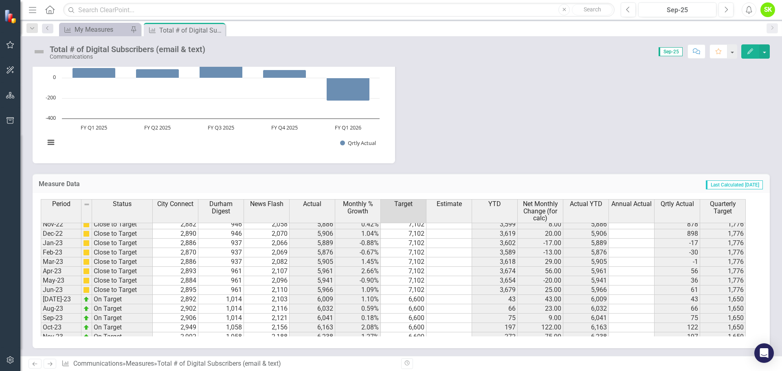
scroll to position [204, 0]
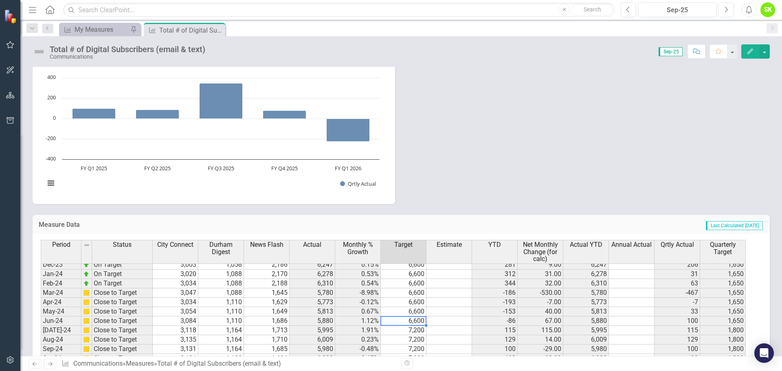
click at [419, 321] on td "6,600" at bounding box center [404, 321] width 46 height 9
click at [219, 30] on icon "Close" at bounding box center [218, 30] width 8 height 7
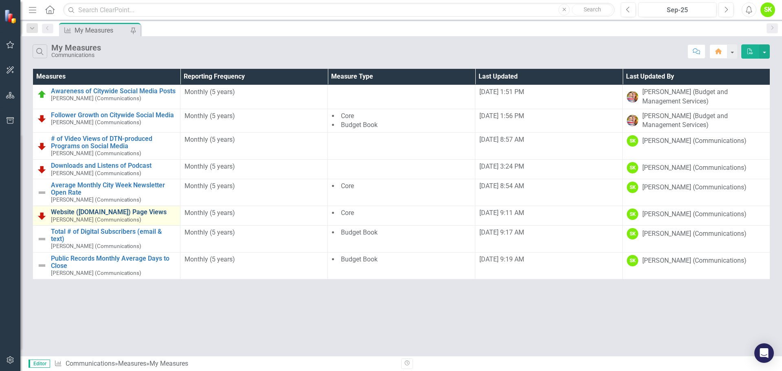
click at [79, 212] on link "Website ([DOMAIN_NAME]) Page Views" at bounding box center [113, 212] width 125 height 7
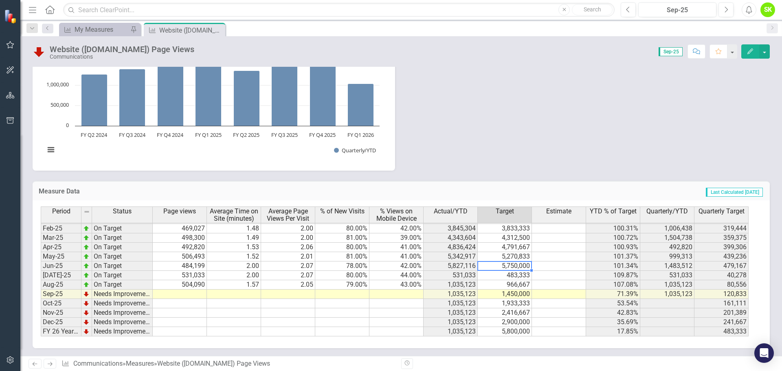
click at [519, 264] on td "5,750,000" at bounding box center [505, 266] width 54 height 9
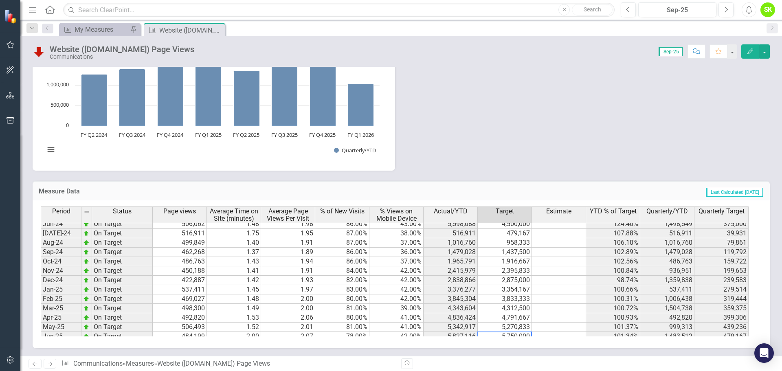
scroll to position [330, 0]
click at [521, 234] on td "4,500,000" at bounding box center [505, 235] width 54 height 9
click at [517, 244] on td "5,700,000" at bounding box center [505, 244] width 54 height 9
